Goal: Task Accomplishment & Management: Complete application form

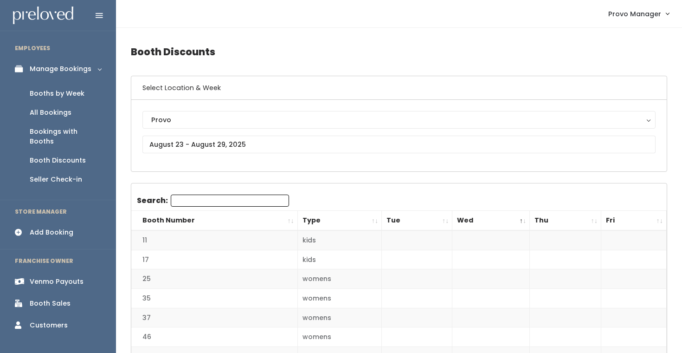
click at [69, 97] on div "Booths by Week" at bounding box center [57, 94] width 55 height 10
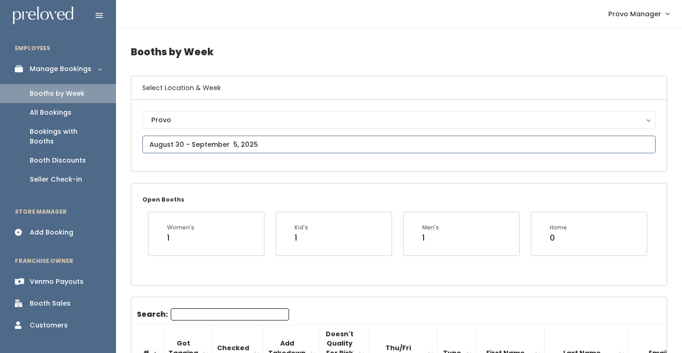
click at [174, 145] on input "text" at bounding box center [398, 144] width 513 height 18
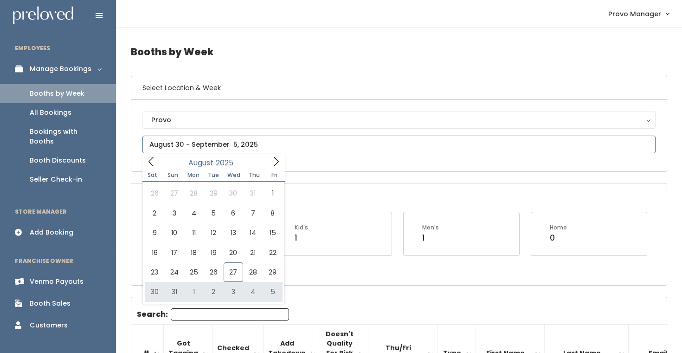
type input "August 30 to September 5"
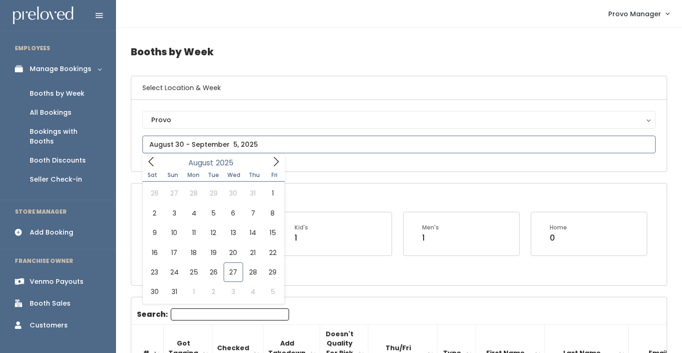
click at [222, 143] on input "text" at bounding box center [398, 144] width 513 height 18
type input "August 30 to September 5"
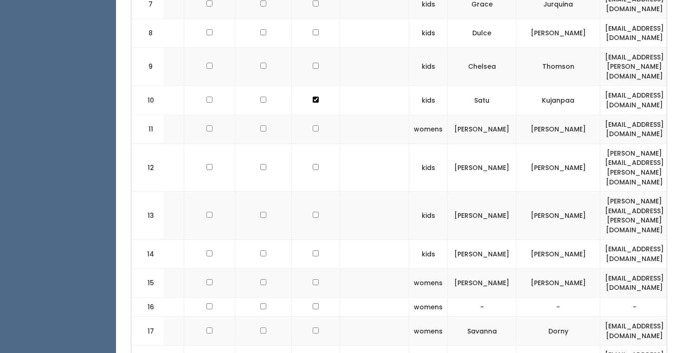
scroll to position [0, 107]
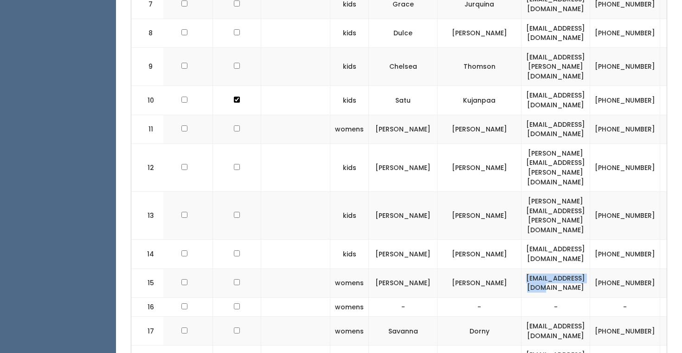
drag, startPoint x: 602, startPoint y: 237, endPoint x: 506, endPoint y: 237, distance: 95.6
click at [521, 268] on td "rayraymi3@yahoo.com" at bounding box center [555, 282] width 69 height 29
copy td "rayraymi3@yahoo.com"
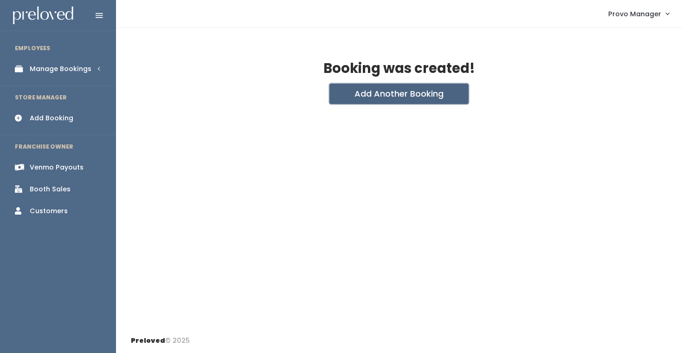
click at [364, 100] on button "Add Another Booking" at bounding box center [398, 93] width 139 height 20
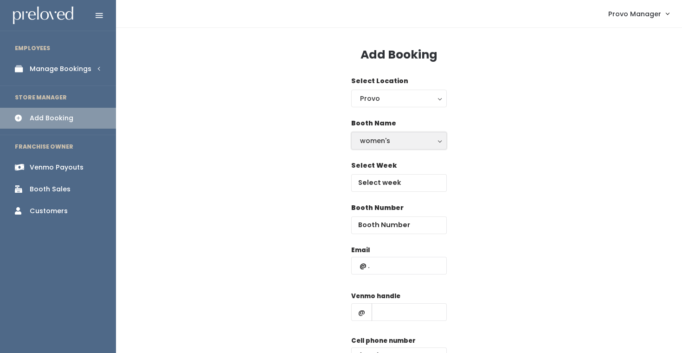
click at [366, 143] on div "women's" at bounding box center [399, 140] width 78 height 10
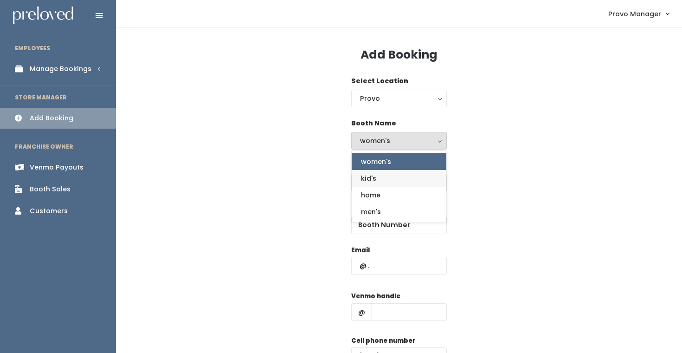
click at [373, 174] on span "kid's" at bounding box center [368, 178] width 15 height 10
select select "kids"
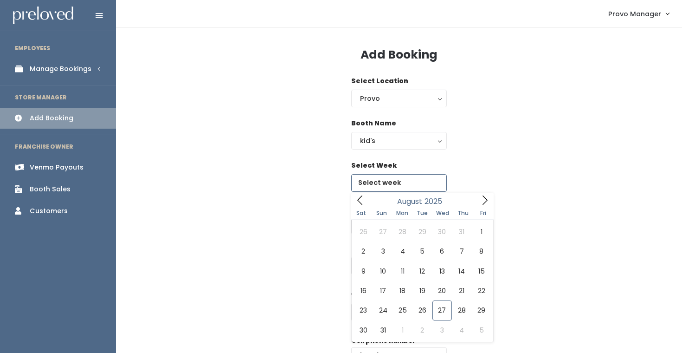
click at [373, 180] on input "text" at bounding box center [399, 183] width 96 height 18
type input "August 30 to September 5"
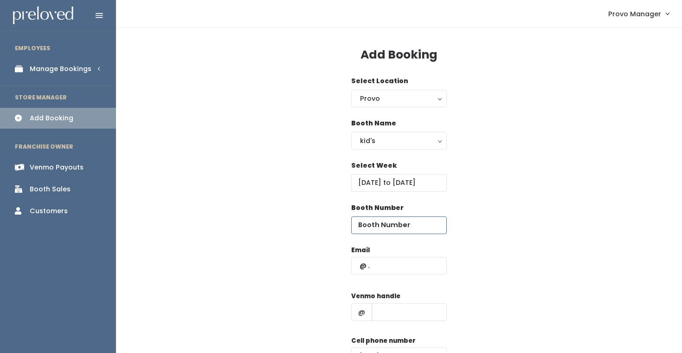
click at [384, 228] on input "number" at bounding box center [399, 225] width 96 height 18
type input "15"
click at [385, 272] on input "text" at bounding box center [399, 266] width 96 height 18
paste input "rayraymi3@yahoo.com"
type input "rayraymi3@yahoo.com"
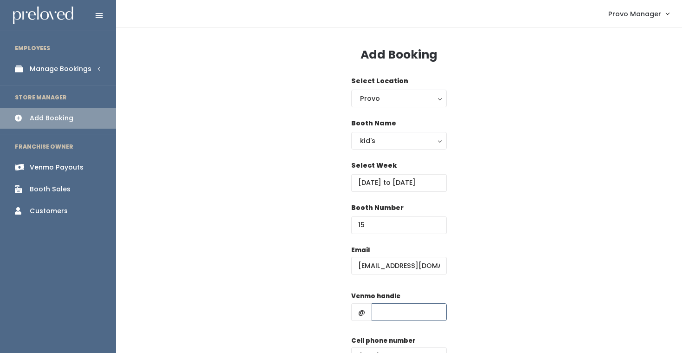
click at [398, 304] on input "text" at bounding box center [409, 312] width 75 height 18
type input "d"
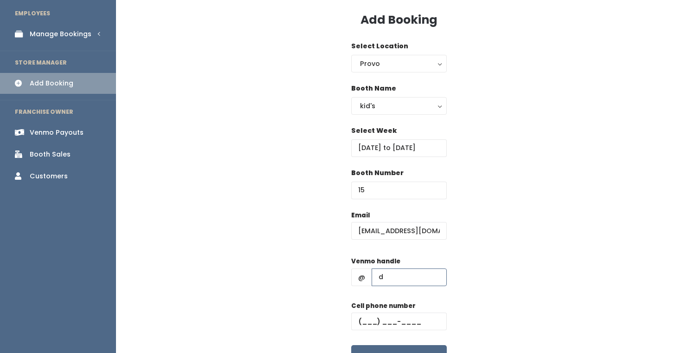
scroll to position [41, 0]
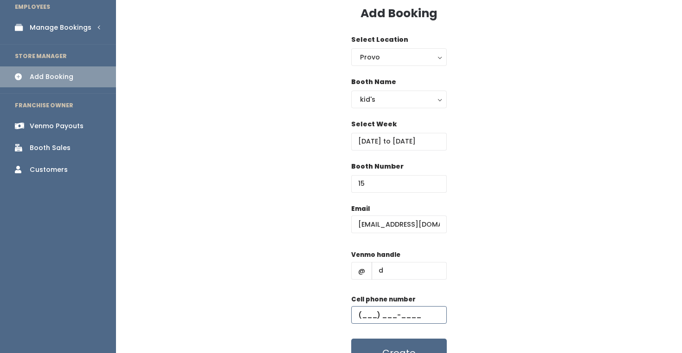
click at [404, 307] on input "text" at bounding box center [399, 315] width 96 height 18
type input "(555) 555-5555"
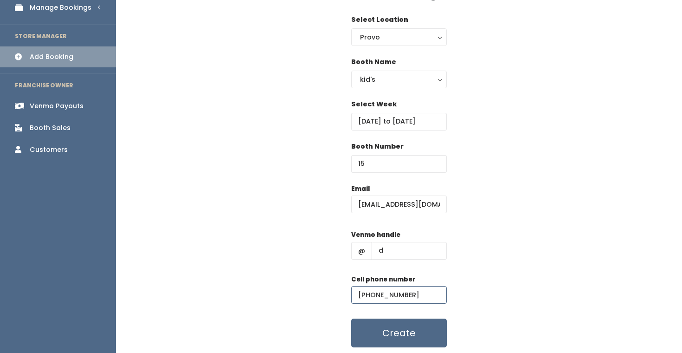
scroll to position [80, 0]
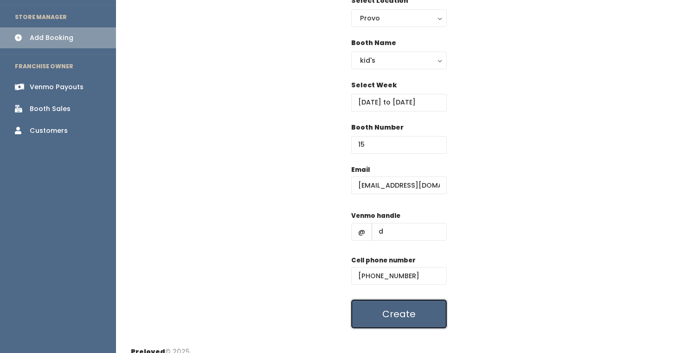
click at [396, 313] on button "Create" at bounding box center [399, 313] width 96 height 29
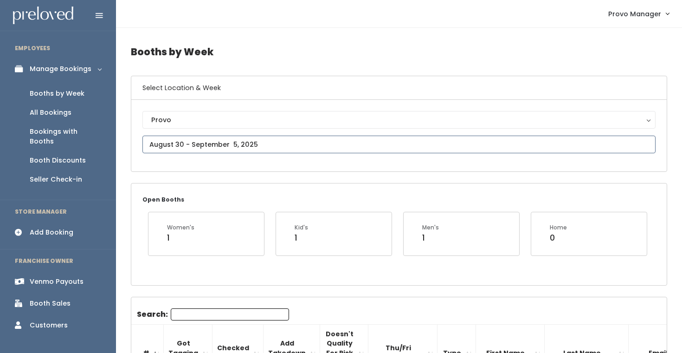
click at [226, 147] on input "text" at bounding box center [398, 144] width 513 height 18
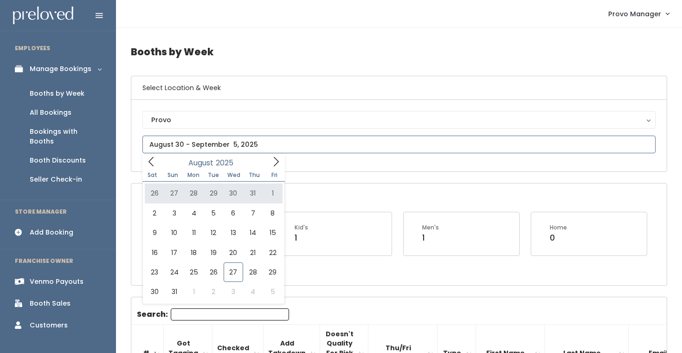
click at [271, 162] on icon at bounding box center [276, 161] width 10 height 10
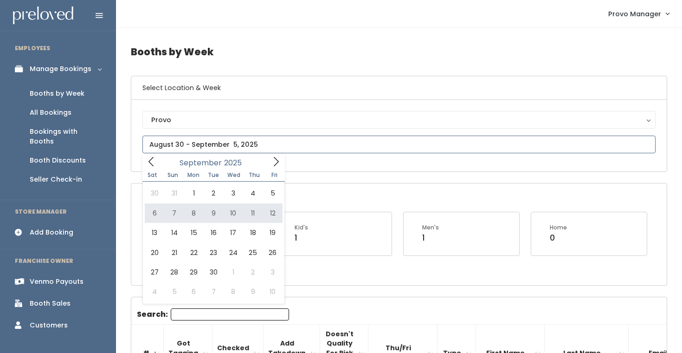
type input "September 6 to September 12"
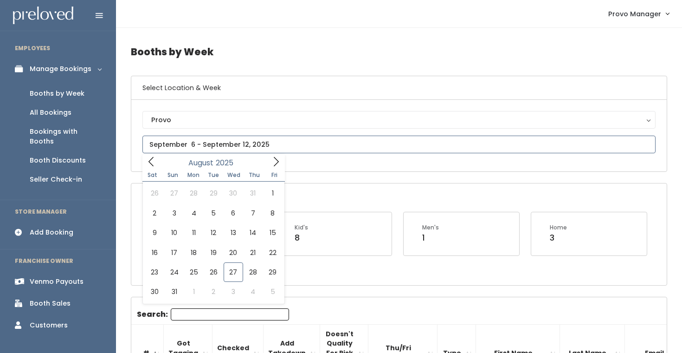
click at [203, 143] on input "text" at bounding box center [398, 144] width 513 height 18
click at [271, 158] on icon at bounding box center [276, 161] width 10 height 10
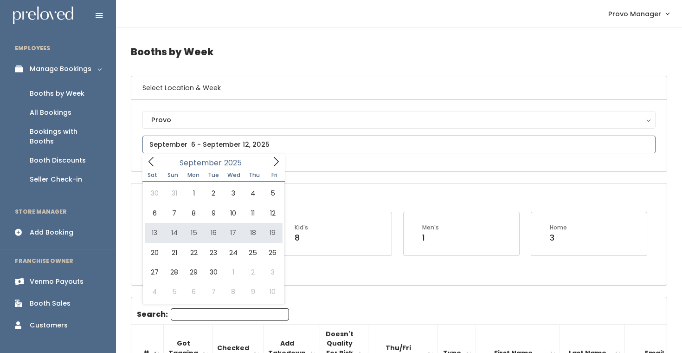
type input "September 13 to September 19"
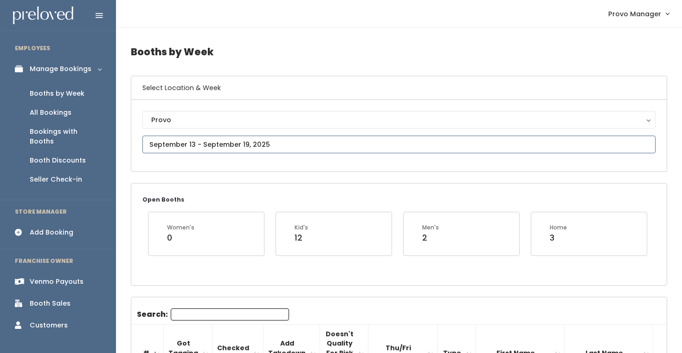
click at [206, 146] on input "text" at bounding box center [398, 144] width 513 height 18
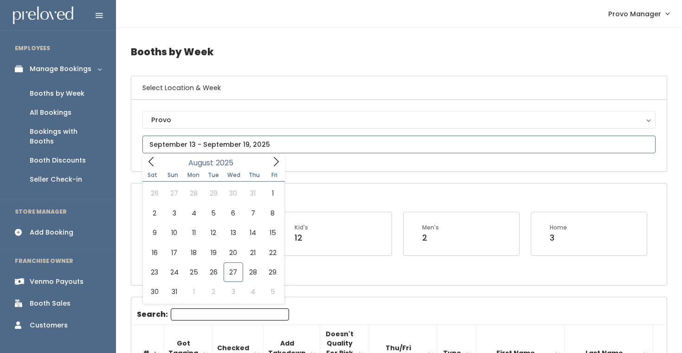
click at [277, 161] on icon at bounding box center [276, 161] width 10 height 10
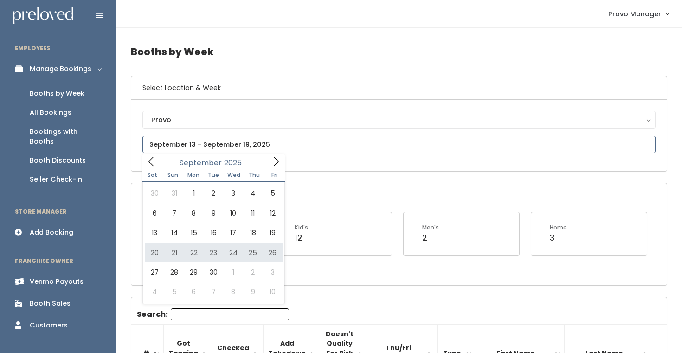
type input "September 20 to September 26"
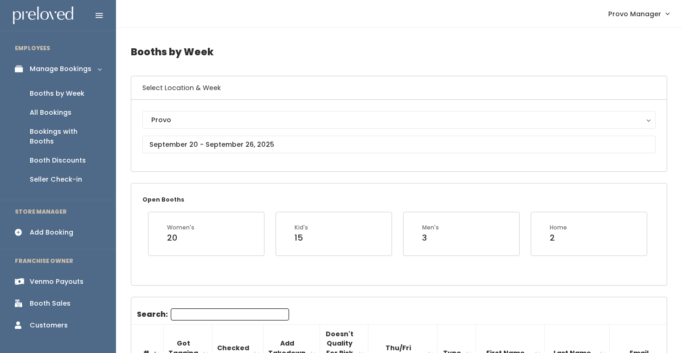
click at [70, 155] on div "Booth Discounts" at bounding box center [58, 160] width 56 height 10
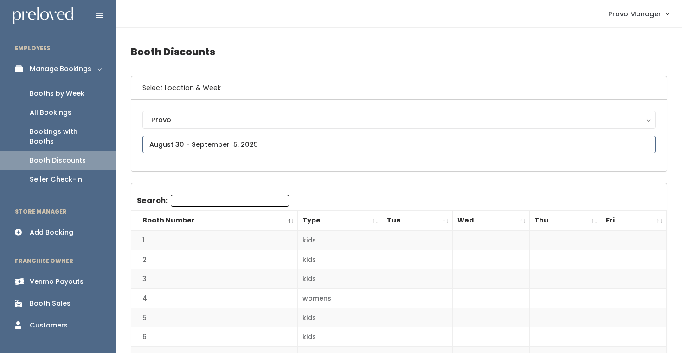
click at [207, 142] on input "text" at bounding box center [398, 144] width 513 height 18
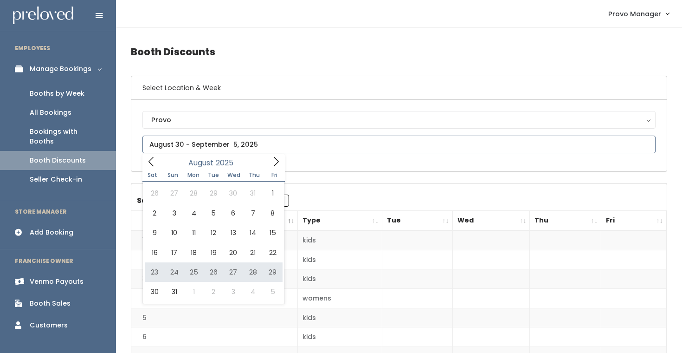
type input "[DATE] to [DATE]"
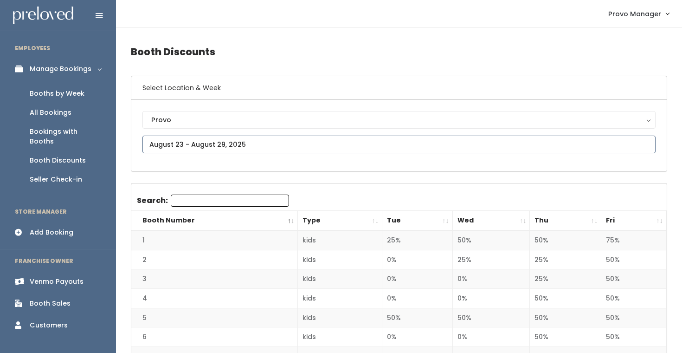
click at [241, 143] on input "text" at bounding box center [398, 144] width 513 height 18
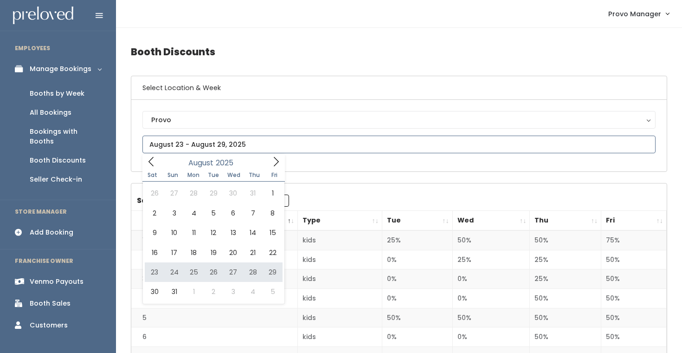
type input "[DATE] to [DATE]"
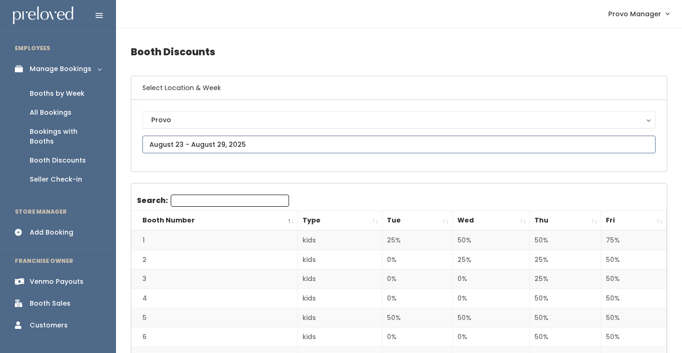
click at [216, 144] on input "text" at bounding box center [398, 144] width 513 height 18
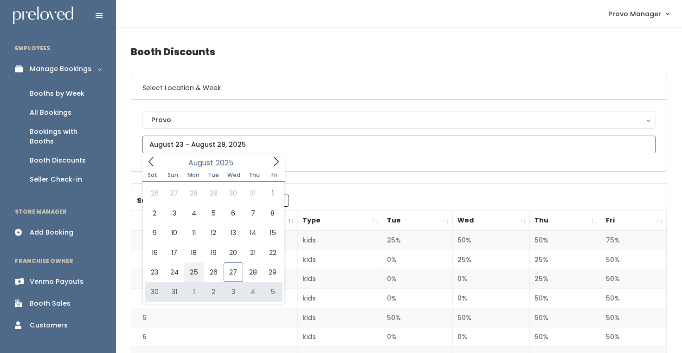
type input "August 23 to August 29"
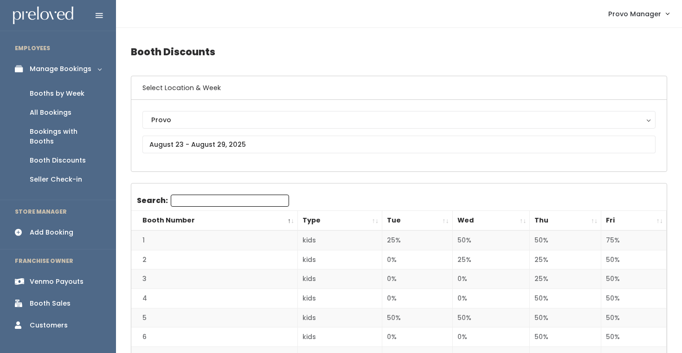
click at [659, 218] on th "Fri" at bounding box center [633, 221] width 65 height 20
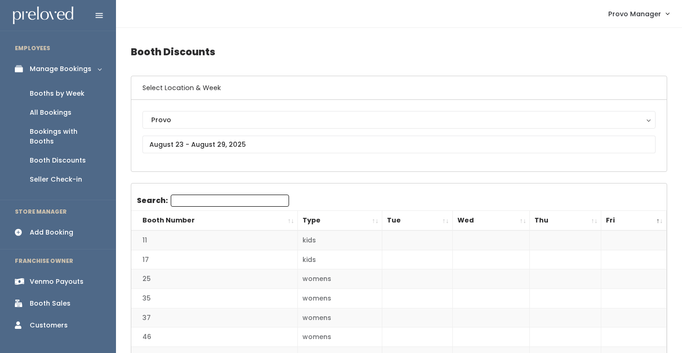
click at [67, 91] on div "Booths by Week" at bounding box center [57, 94] width 55 height 10
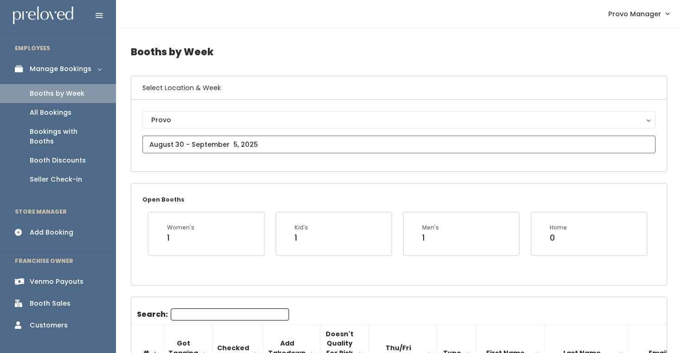
click at [213, 144] on input "text" at bounding box center [398, 144] width 513 height 18
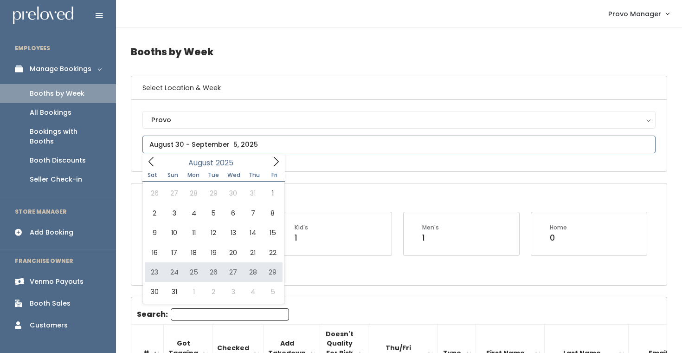
type input "August 23 to August 29"
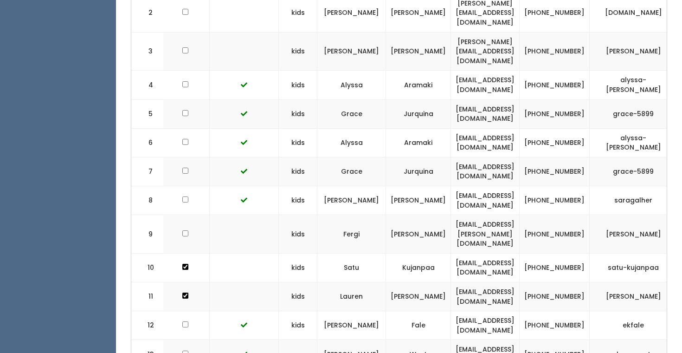
scroll to position [0, 187]
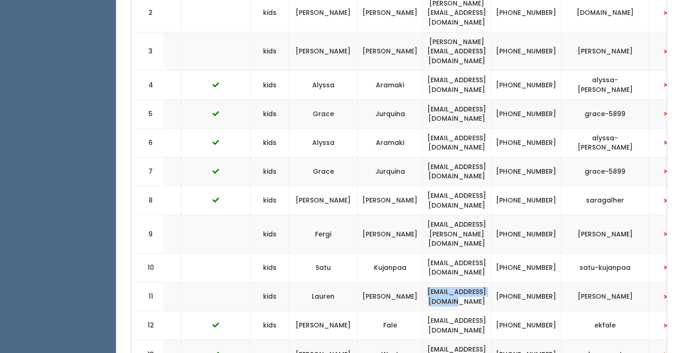
drag, startPoint x: 526, startPoint y: 270, endPoint x: 439, endPoint y: 267, distance: 86.8
click at [440, 282] on td "[EMAIL_ADDRESS][DOMAIN_NAME]" at bounding box center [457, 296] width 69 height 29
copy td "[EMAIL_ADDRESS][DOMAIN_NAME]"
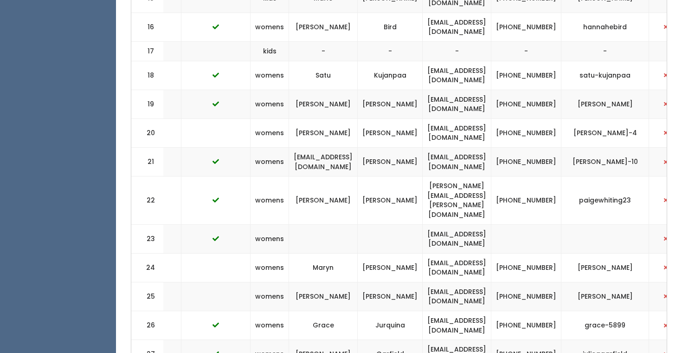
scroll to position [781, 0]
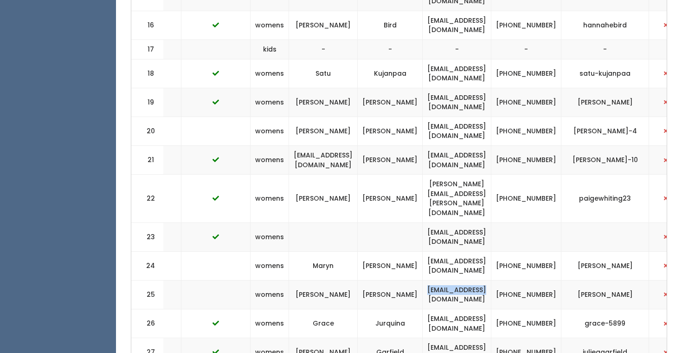
drag, startPoint x: 541, startPoint y: 244, endPoint x: 450, endPoint y: 241, distance: 91.4
click at [451, 280] on td "[EMAIL_ADDRESS][DOMAIN_NAME]" at bounding box center [457, 294] width 69 height 29
copy td "[EMAIL_ADDRESS][DOMAIN_NAME]"
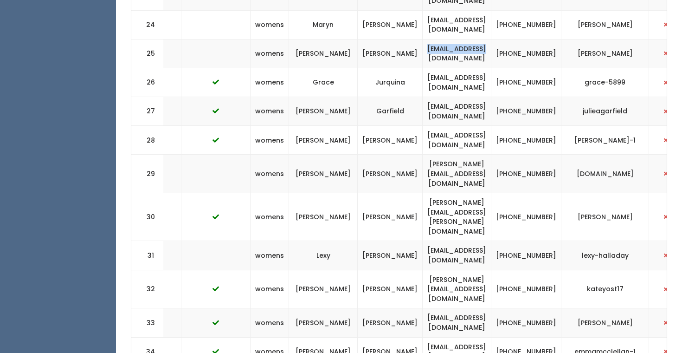
scroll to position [1022, 0]
drag, startPoint x: 544, startPoint y: 287, endPoint x: 432, endPoint y: 286, distance: 111.8
copy td "[EMAIL_ADDRESS][DOMAIN_NAME]"
click at [386, 336] on td "[PERSON_NAME]" at bounding box center [390, 350] width 65 height 29
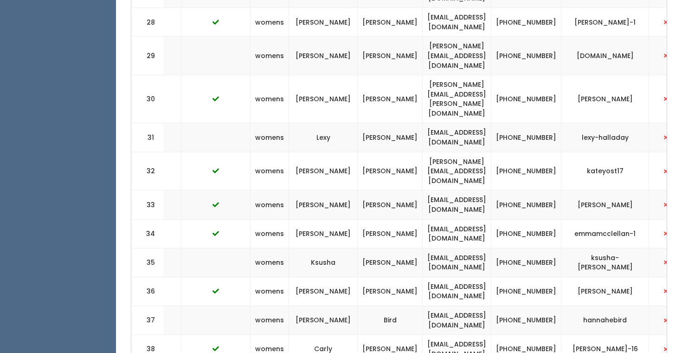
scroll to position [1175, 0]
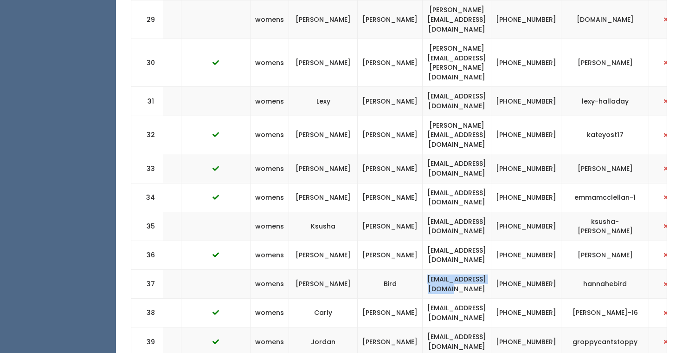
drag, startPoint x: 544, startPoint y: 190, endPoint x: 444, endPoint y: 187, distance: 99.3
click at [445, 270] on td "[EMAIL_ADDRESS][DOMAIN_NAME]" at bounding box center [457, 284] width 69 height 29
copy td "[EMAIL_ADDRESS][DOMAIN_NAME]"
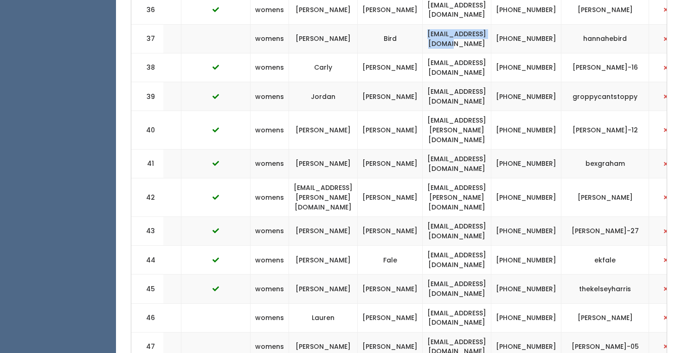
scroll to position [1430, 0]
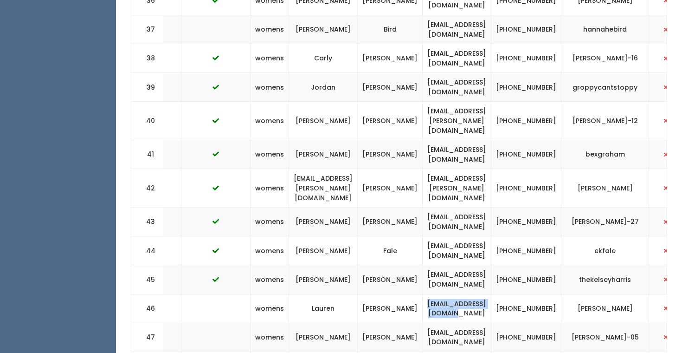
drag, startPoint x: 548, startPoint y: 198, endPoint x: 435, endPoint y: 195, distance: 113.2
click at [435, 294] on td "[EMAIL_ADDRESS][DOMAIN_NAME]" at bounding box center [457, 308] width 69 height 29
copy td "[EMAIL_ADDRESS][DOMAIN_NAME]"
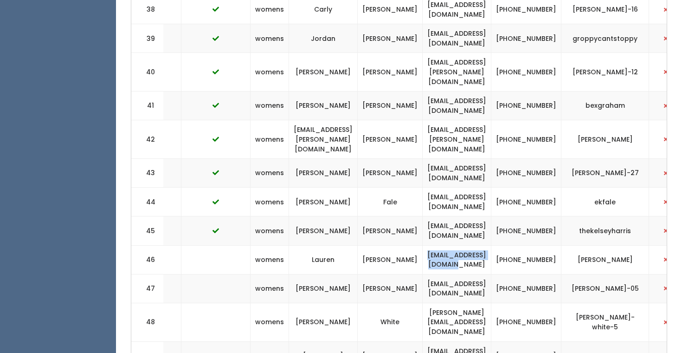
scroll to position [1489, 0]
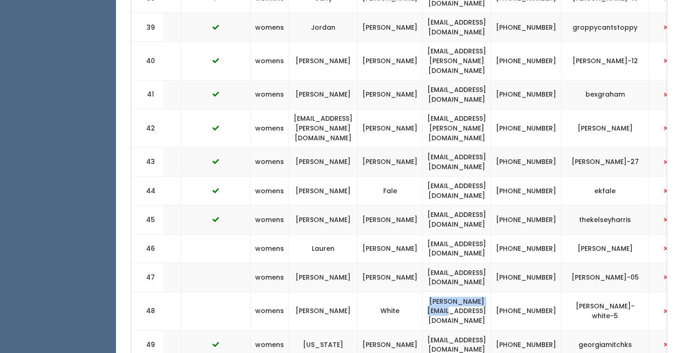
drag, startPoint x: 544, startPoint y: 191, endPoint x: 446, endPoint y: 190, distance: 97.9
click at [447, 291] on td "[PERSON_NAME][EMAIL_ADDRESS][DOMAIN_NAME]" at bounding box center [457, 310] width 69 height 39
copy td "[PERSON_NAME][EMAIL_ADDRESS][DOMAIN_NAME]"
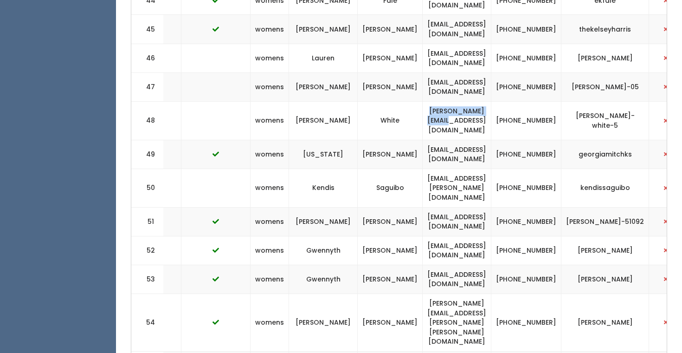
scroll to position [1680, 0]
drag, startPoint x: 539, startPoint y: 236, endPoint x: 451, endPoint y: 234, distance: 88.6
copy td "[EMAIL_ADDRESS][DOMAIN_NAME]"
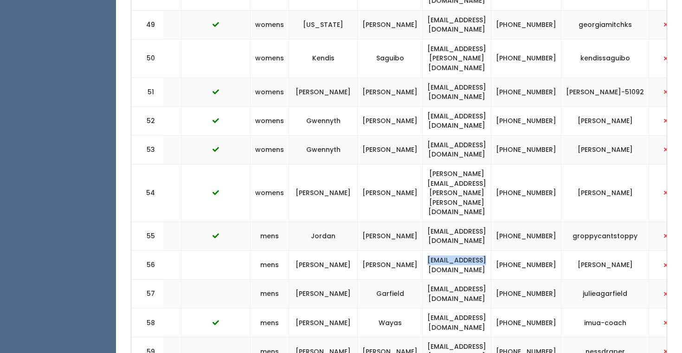
scroll to position [1810, 0]
click at [491, 278] on td "[EMAIL_ADDRESS][DOMAIN_NAME]" at bounding box center [457, 292] width 69 height 29
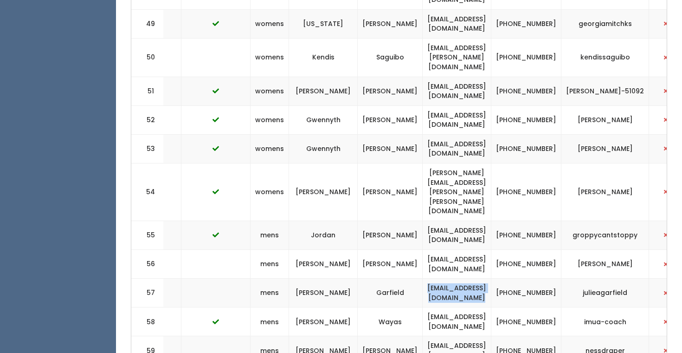
drag, startPoint x: 546, startPoint y: 133, endPoint x: 431, endPoint y: 132, distance: 115.0
click at [431, 278] on td "[EMAIL_ADDRESS][DOMAIN_NAME]" at bounding box center [457, 292] width 69 height 29
copy td "[EMAIL_ADDRESS][DOMAIN_NAME]"
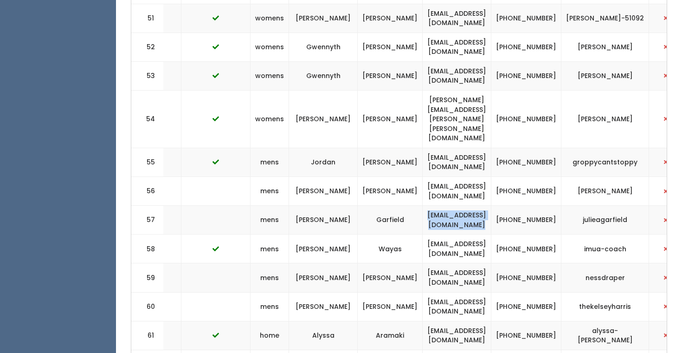
scroll to position [1882, 0]
drag, startPoint x: 545, startPoint y: 233, endPoint x: 441, endPoint y: 228, distance: 104.0
copy td "[EMAIL_ADDRESS][DOMAIN_NAME]"
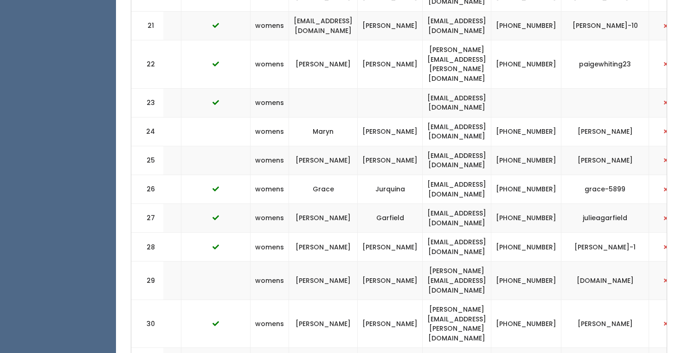
scroll to position [917, 0]
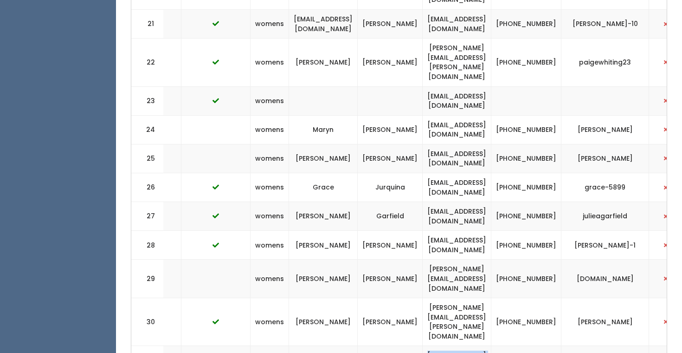
drag, startPoint x: 551, startPoint y: 278, endPoint x: 430, endPoint y: 275, distance: 120.6
click at [432, 346] on td "[EMAIL_ADDRESS][DOMAIN_NAME]" at bounding box center [457, 360] width 69 height 29
copy td "[EMAIL_ADDRESS][DOMAIN_NAME]"
